Goal: Task Accomplishment & Management: Manage account settings

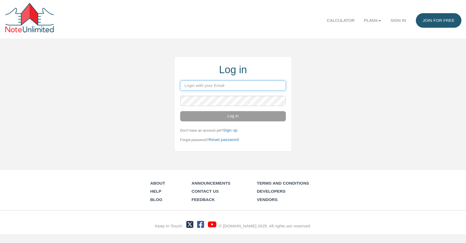
click at [188, 86] on input "email" at bounding box center [233, 86] width 106 height 10
type input "[PERSON_NAME][EMAIL_ADDRESS][DOMAIN_NAME]"
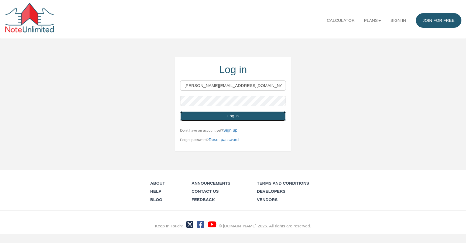
click at [235, 118] on button "Log in" at bounding box center [233, 116] width 106 height 10
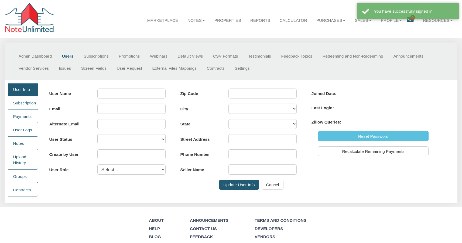
type input "[PERSON_NAME]"
type input "[PERSON_NAME][EMAIL_ADDRESS][DOMAIN_NAME]"
select select "A"
type input "0"
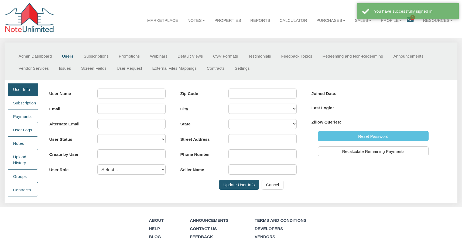
select select "user"
type input "98075"
type input "[STREET_ADDRESS]"
type input "[PHONE_NUMBER]"
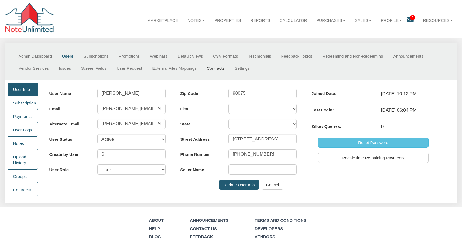
click at [219, 70] on link "Contracts" at bounding box center [216, 68] width 28 height 12
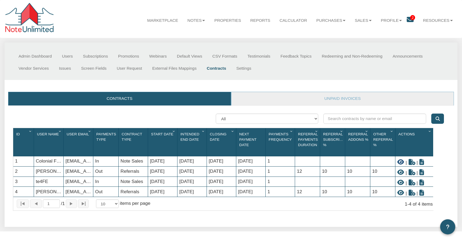
click at [402, 164] on icon at bounding box center [400, 162] width 7 height 6
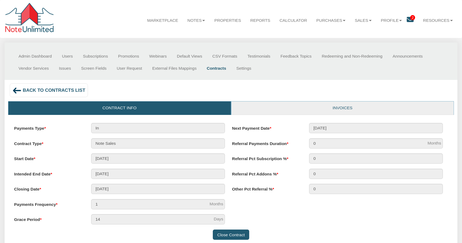
click at [346, 109] on link "Invoices" at bounding box center [342, 108] width 222 height 13
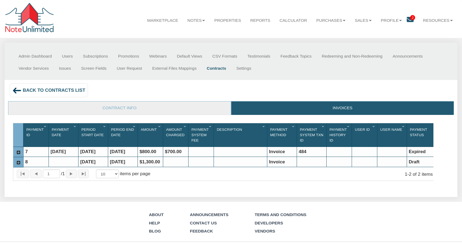
click at [19, 165] on icon at bounding box center [18, 163] width 5 height 5
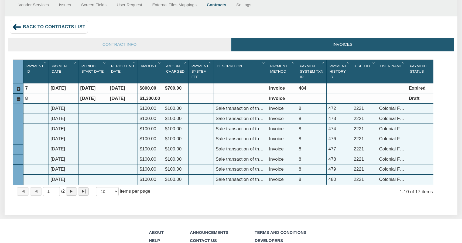
scroll to position [63, 0]
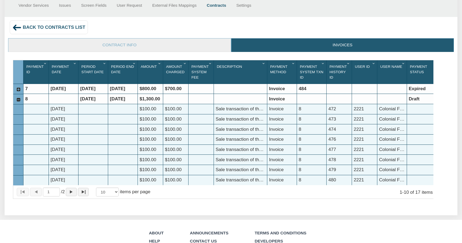
click at [19, 102] on icon at bounding box center [18, 100] width 5 height 5
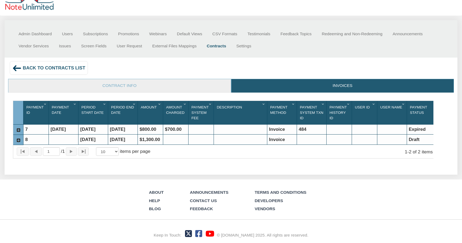
scroll to position [28, 0]
click at [18, 138] on icon at bounding box center [18, 140] width 5 height 5
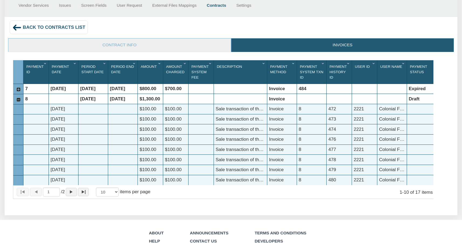
click at [18, 101] on icon at bounding box center [18, 100] width 5 height 5
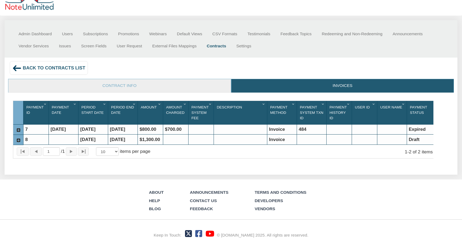
scroll to position [28, 0]
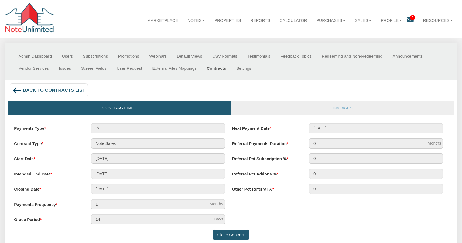
click at [219, 68] on link "Contracts" at bounding box center [217, 68] width 30 height 12
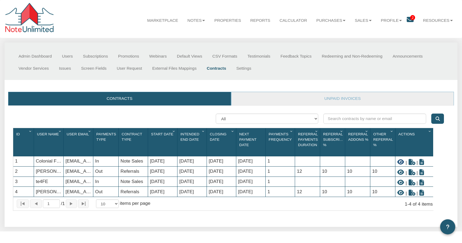
click at [401, 164] on icon at bounding box center [400, 162] width 7 height 6
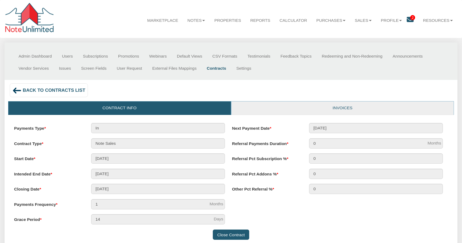
click at [345, 108] on link "Invoices" at bounding box center [342, 108] width 222 height 13
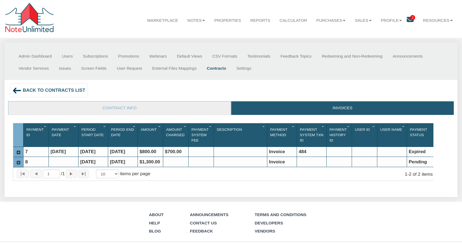
click at [19, 165] on icon at bounding box center [18, 163] width 5 height 5
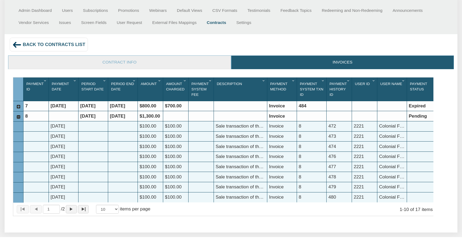
scroll to position [28, 0]
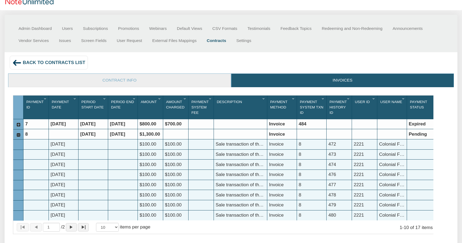
click at [18, 136] on icon at bounding box center [18, 135] width 5 height 5
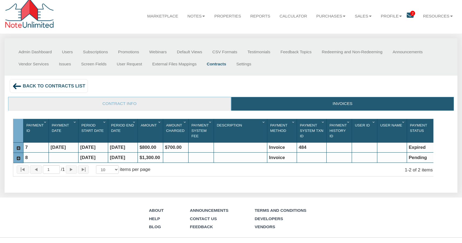
scroll to position [0, 0]
